Goal: Information Seeking & Learning: Learn about a topic

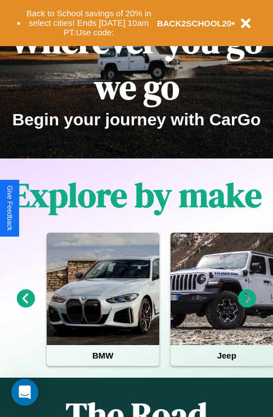
scroll to position [173, 0]
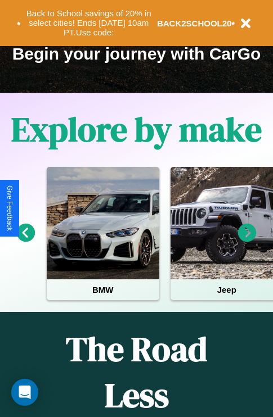
click at [247, 241] on icon at bounding box center [247, 233] width 19 height 19
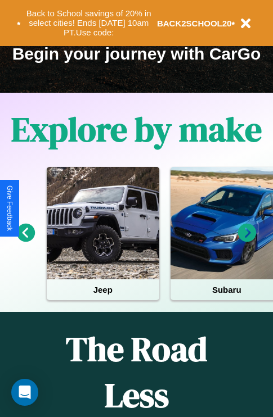
click at [247, 241] on icon at bounding box center [247, 233] width 19 height 19
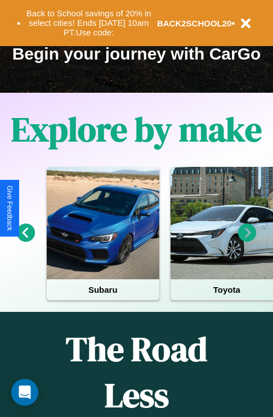
click at [25, 241] on icon at bounding box center [26, 233] width 19 height 19
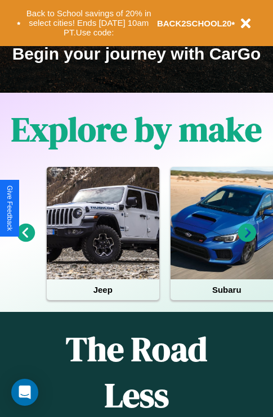
click at [247, 241] on icon at bounding box center [247, 233] width 19 height 19
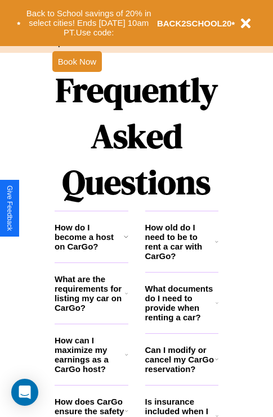
scroll to position [1362, 0]
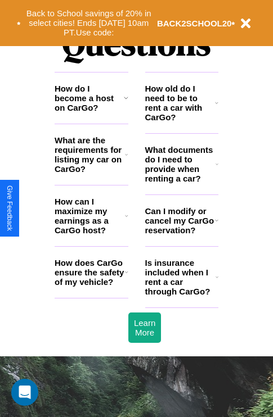
click at [91, 173] on h3 "What are the requirements for listing my car on CarGo?" at bounding box center [90, 154] width 70 height 38
click at [126, 276] on icon at bounding box center [126, 271] width 3 height 9
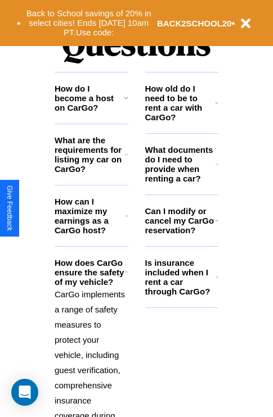
click at [216, 282] on icon at bounding box center [216, 277] width 3 height 9
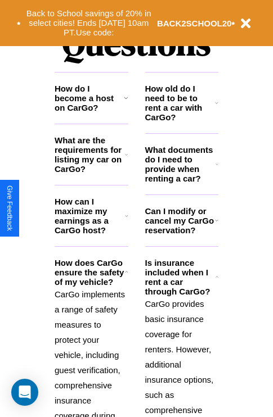
click at [91, 234] on h3 "How can I maximize my earnings as a CarGo host?" at bounding box center [90, 216] width 70 height 38
click at [181, 121] on h3 "How old do I need to be to rent a car with CarGo?" at bounding box center [180, 103] width 70 height 38
click at [88, 23] on button "Back to School savings of 20% in select cities! Ends [DATE] 10am PT. Use code:" at bounding box center [89, 23] width 136 height 35
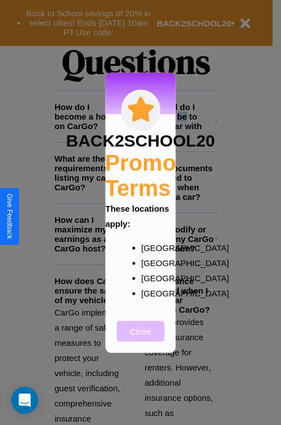
click at [140, 339] on button "Close" at bounding box center [141, 331] width 48 height 21
